Goal: Find specific page/section: Find specific page/section

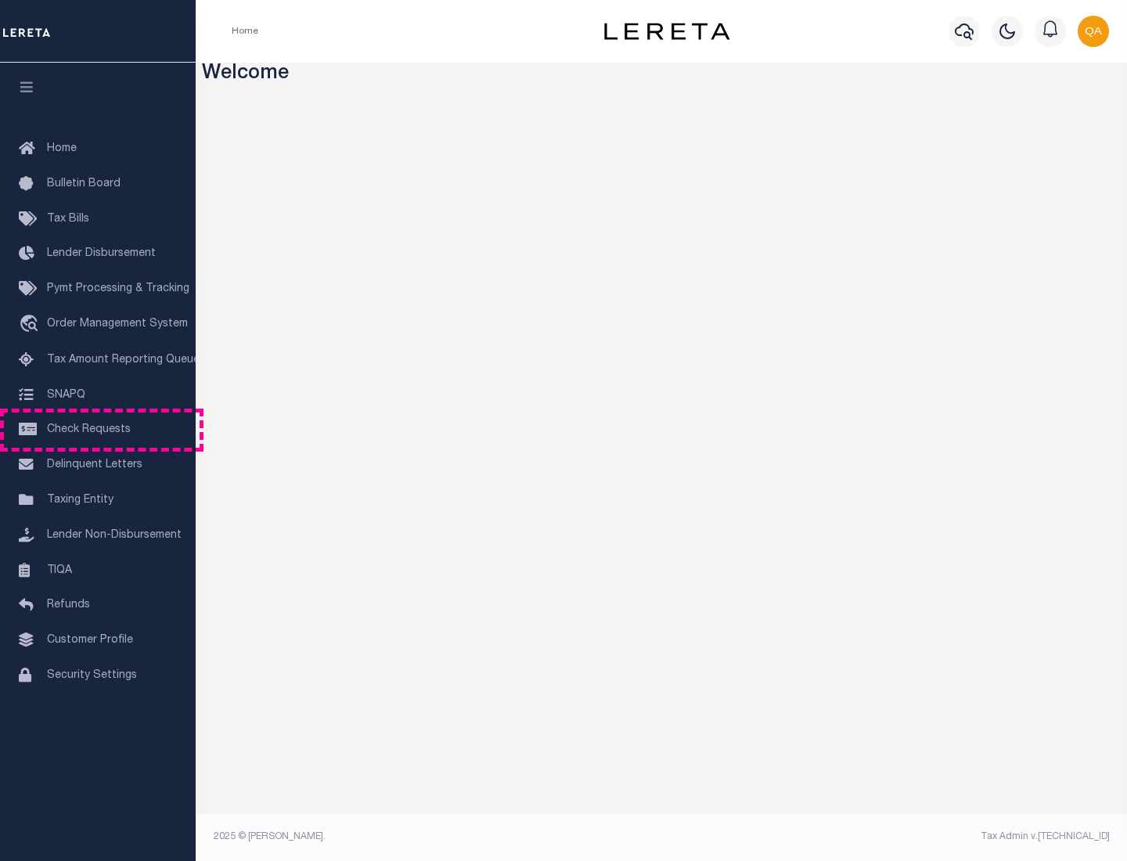
click at [98, 430] on span "Check Requests" at bounding box center [89, 429] width 84 height 11
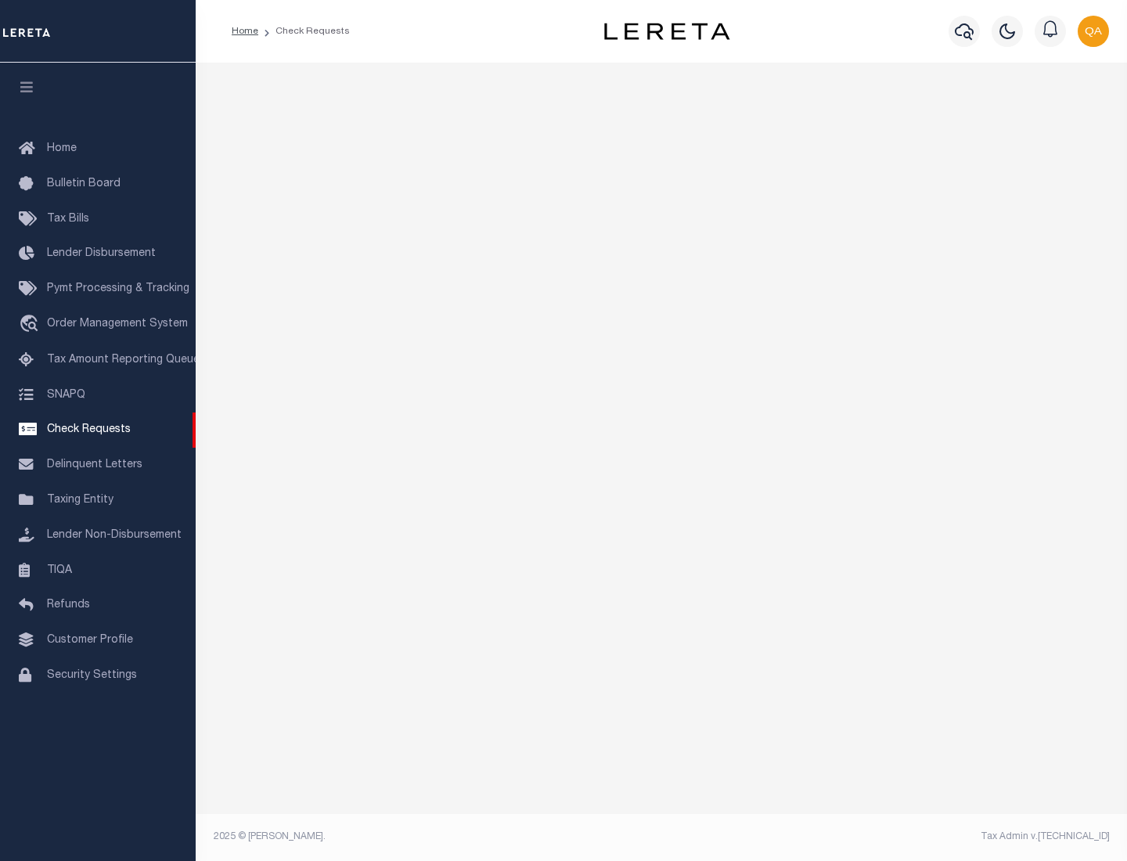
select select "50"
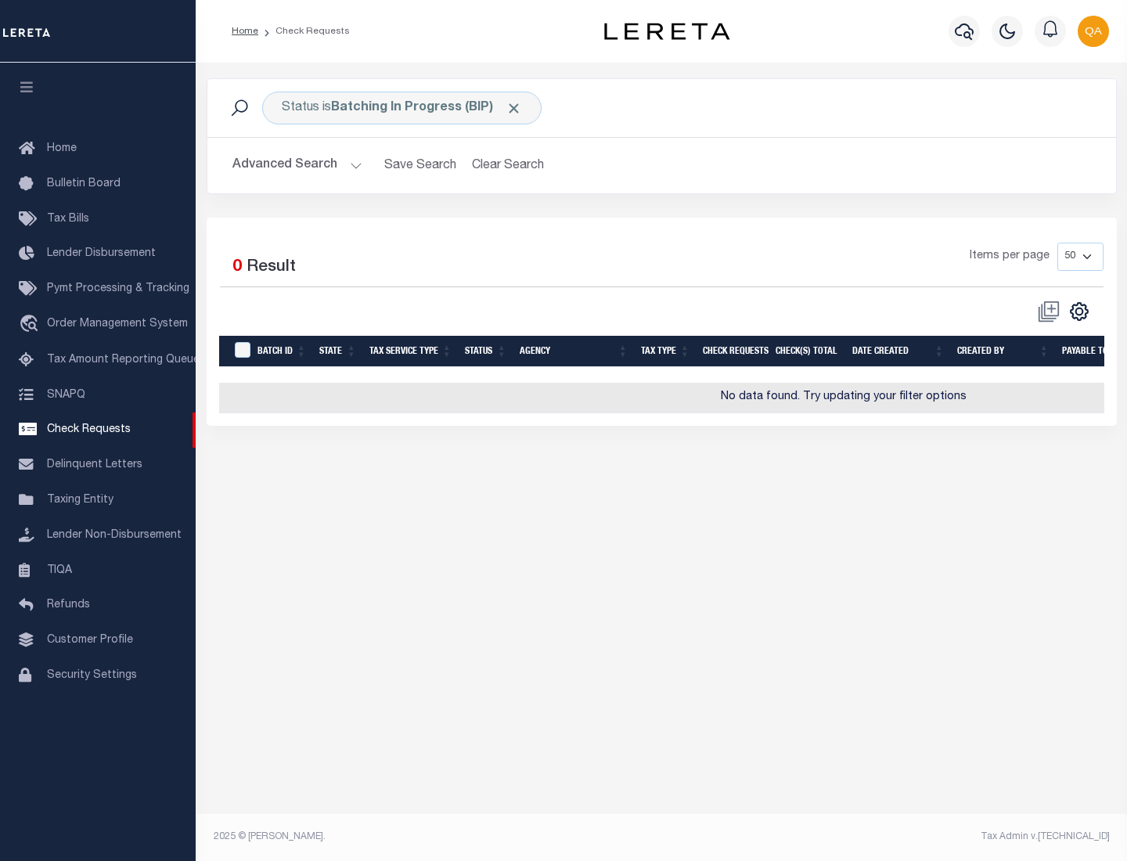
click at [514, 108] on span "Click to Remove" at bounding box center [514, 108] width 16 height 16
